Goal: Task Accomplishment & Management: Use online tool/utility

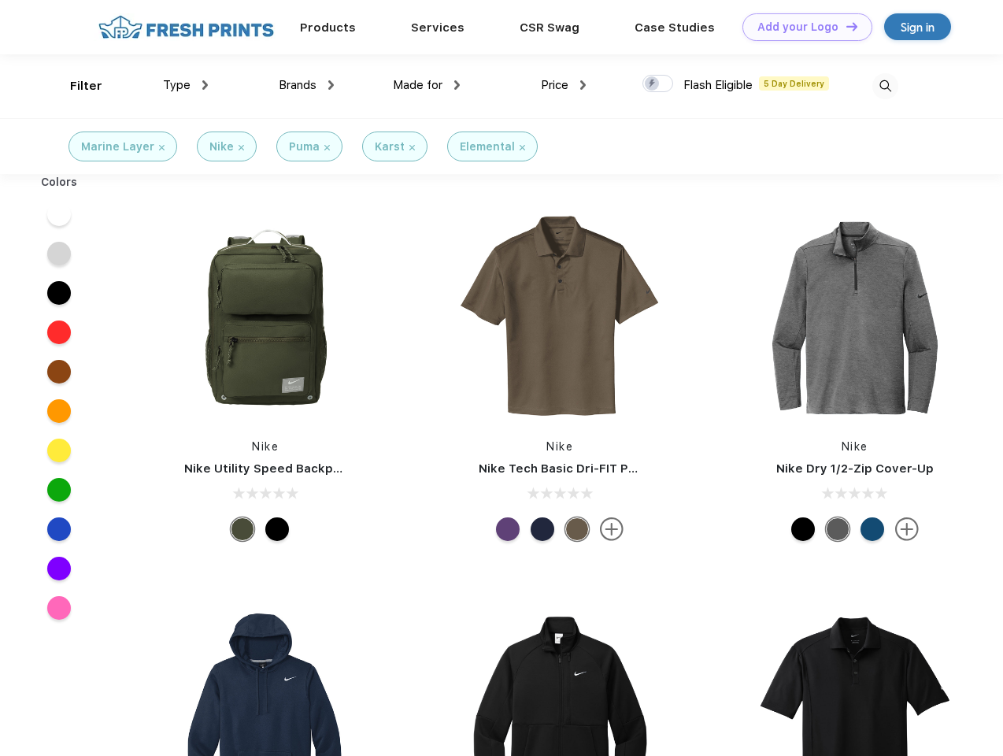
click at [801, 27] on link "Add your Logo Design Tool" at bounding box center [807, 27] width 130 height 28
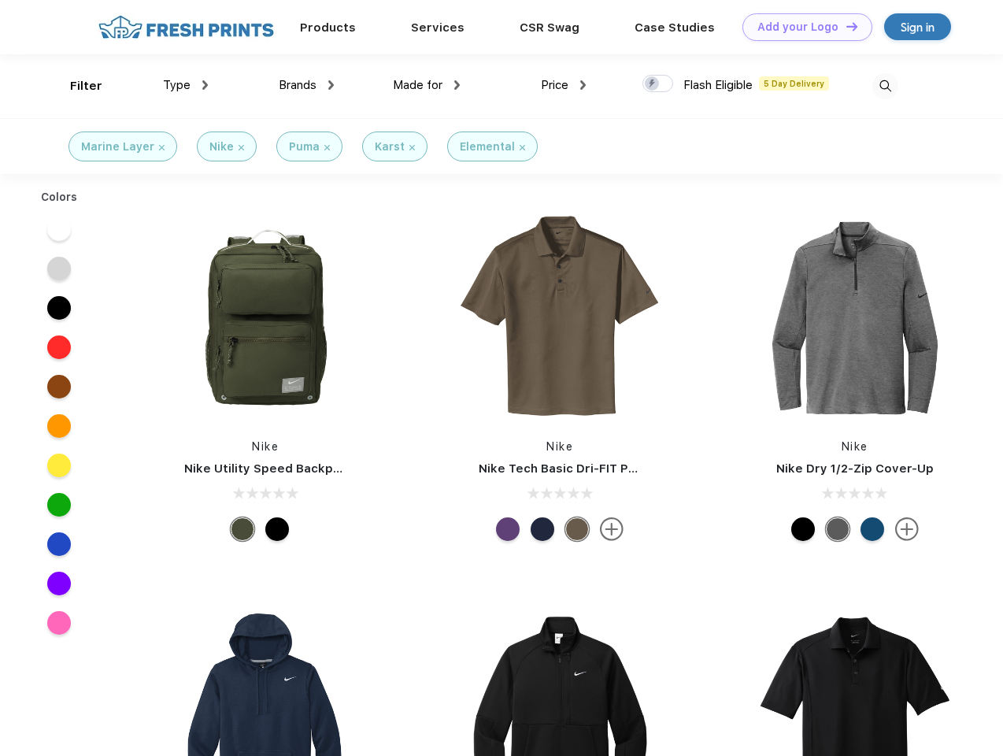
click at [0, 0] on div "Design Tool" at bounding box center [0, 0] width 0 height 0
click at [845, 26] on link "Add your Logo Design Tool" at bounding box center [807, 27] width 130 height 28
click at [76, 86] on div "Filter" at bounding box center [86, 86] width 32 height 18
click at [186, 85] on span "Type" at bounding box center [177, 85] width 28 height 14
click at [306, 85] on span "Brands" at bounding box center [298, 85] width 38 height 14
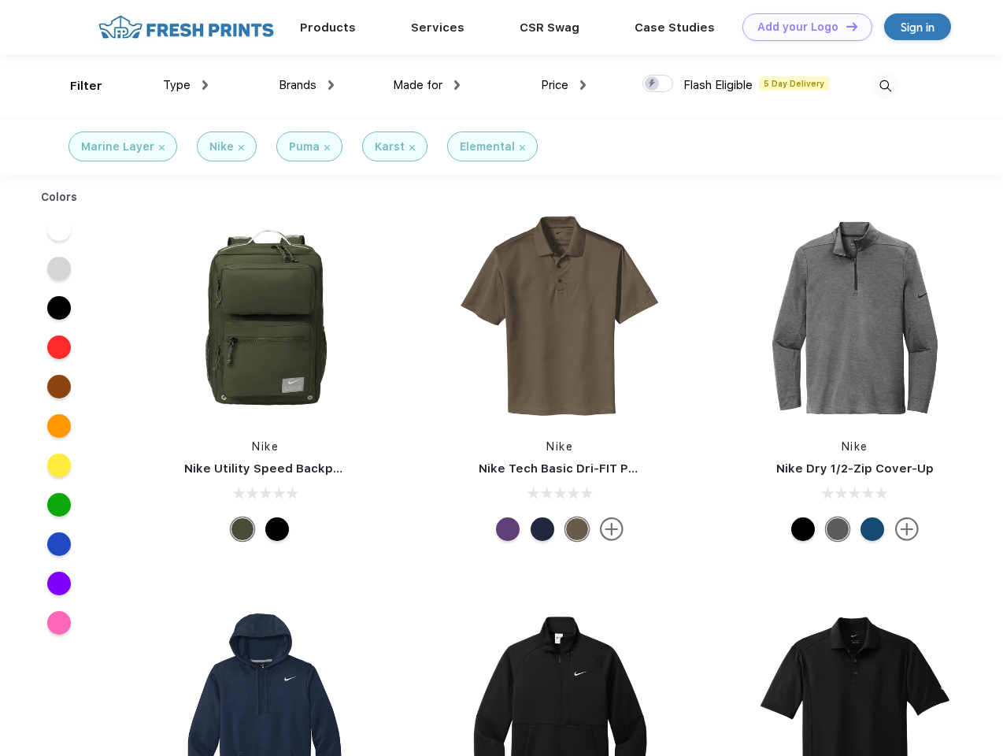
click at [427, 85] on span "Made for" at bounding box center [418, 85] width 50 height 14
click at [564, 85] on span "Price" at bounding box center [555, 85] width 28 height 14
click at [658, 84] on div at bounding box center [657, 83] width 31 height 17
click at [652, 84] on input "checkbox" at bounding box center [647, 79] width 10 height 10
click at [885, 86] on img at bounding box center [885, 86] width 26 height 26
